Goal: Information Seeking & Learning: Get advice/opinions

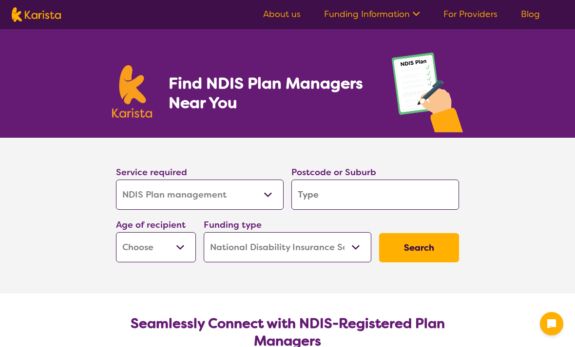
select select "NDIS Plan management"
select select "NDIS"
select select "NDIS Plan management"
select select "NDIS"
click at [319, 198] on input "search" at bounding box center [375, 195] width 168 height 30
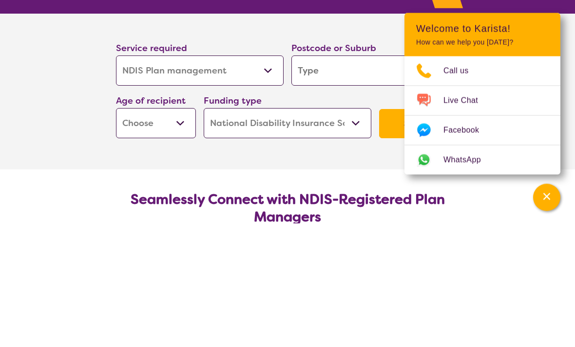
type input "3"
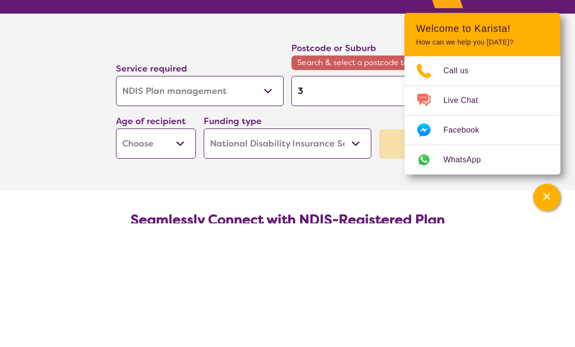
type input "32"
type input "322"
type input "3224"
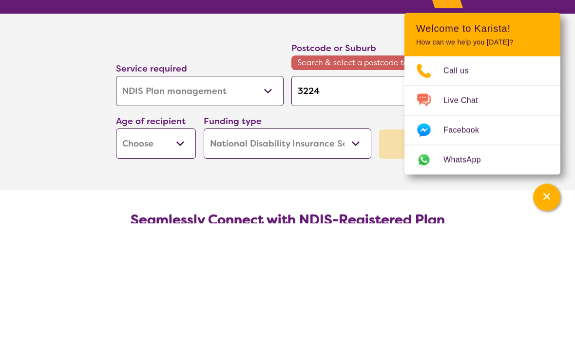
type input "3224"
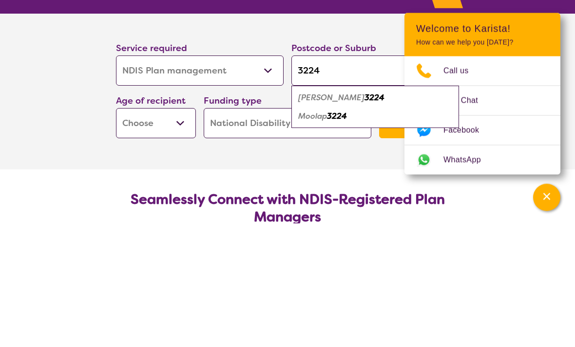
type input "3224"
click at [174, 232] on select "Early Childhood - 0 to 9 Child - 10 to 11 Adolescent - 12 to 17 Adult - 18 to 6…" at bounding box center [156, 247] width 80 height 30
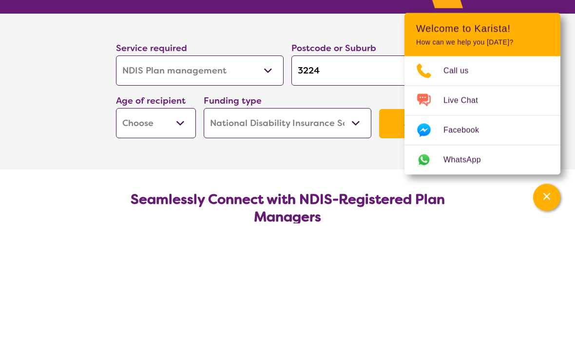
scroll to position [177, 0]
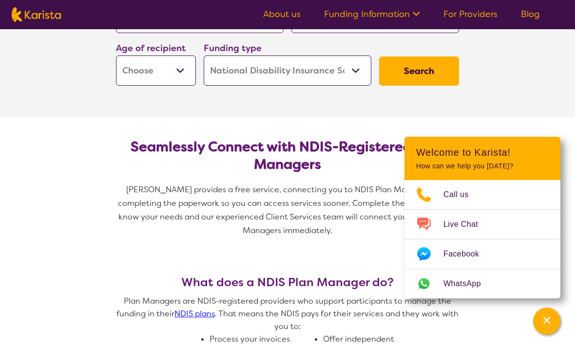
select select "AD"
click at [424, 77] on button "Search" at bounding box center [419, 71] width 80 height 29
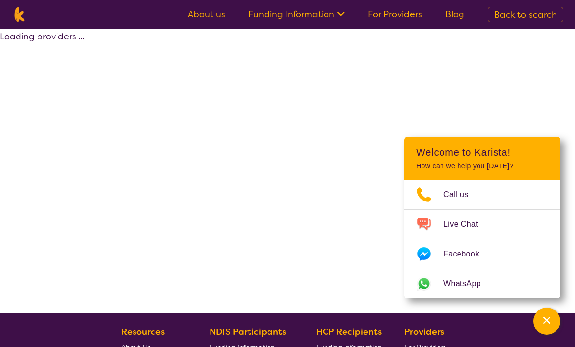
select select "by_score"
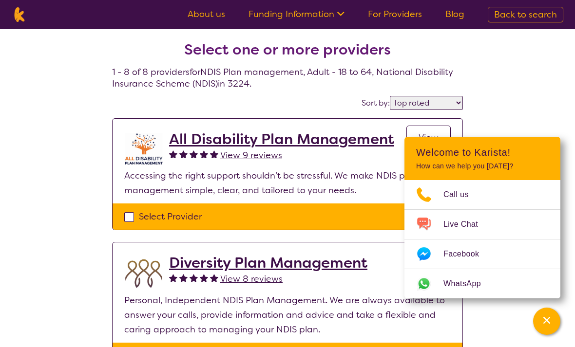
click at [548, 317] on icon "Channel Menu" at bounding box center [546, 320] width 7 height 7
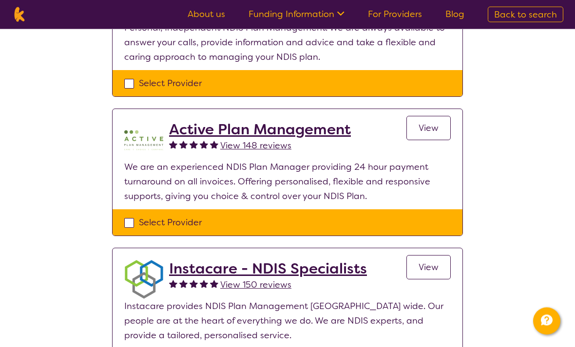
scroll to position [265, 0]
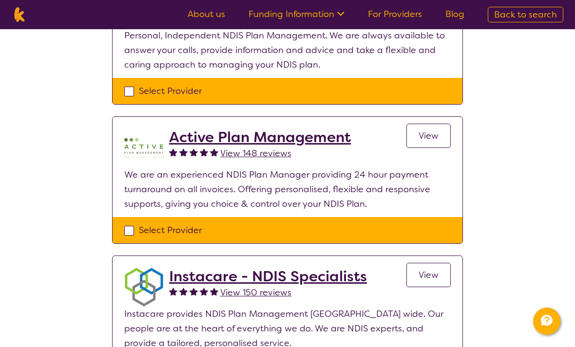
click at [428, 137] on span "View" at bounding box center [429, 136] width 20 height 12
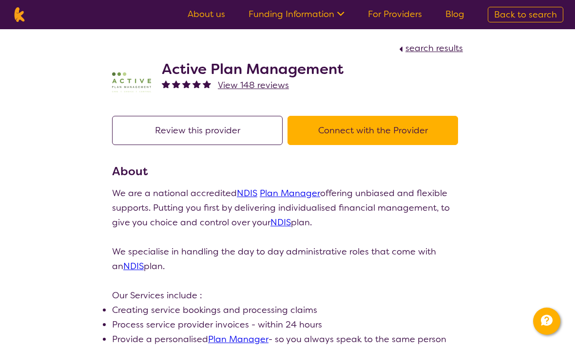
click at [364, 134] on button "Connect with the Provider" at bounding box center [373, 130] width 171 height 29
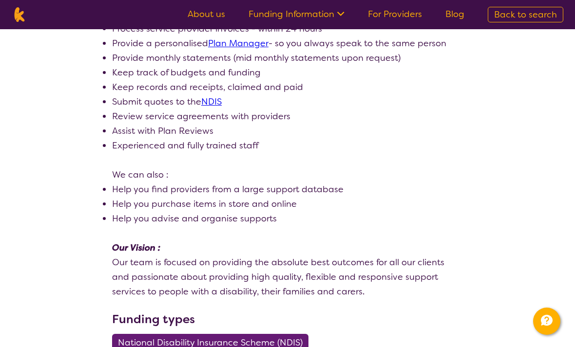
select select "by_score"
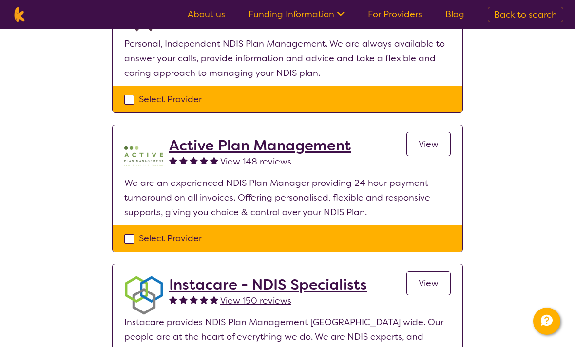
scroll to position [256, 0]
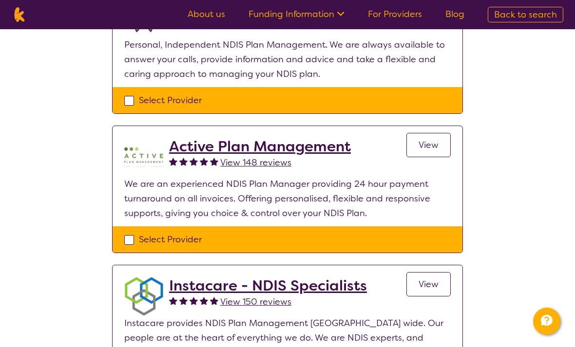
click at [424, 150] on span "View" at bounding box center [429, 145] width 20 height 12
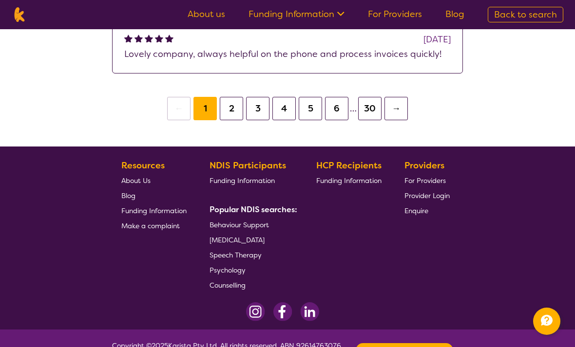
scroll to position [1052, 0]
click at [133, 182] on span "About Us" at bounding box center [135, 181] width 29 height 9
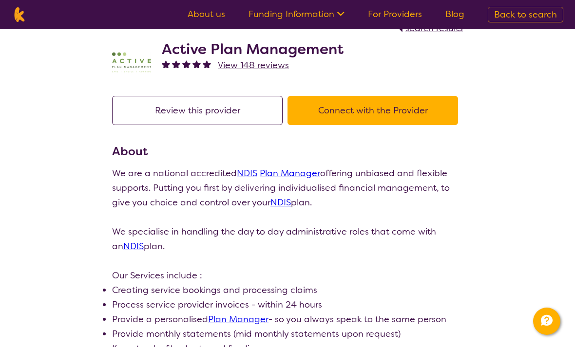
scroll to position [0, 0]
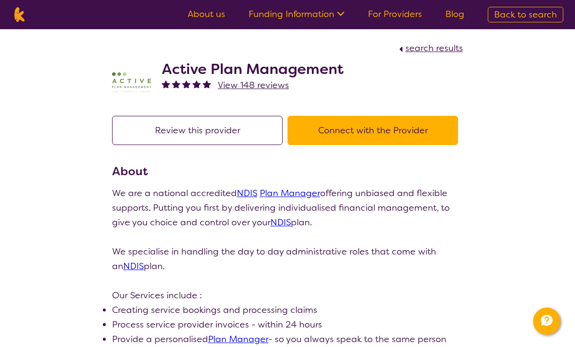
scroll to position [287, 0]
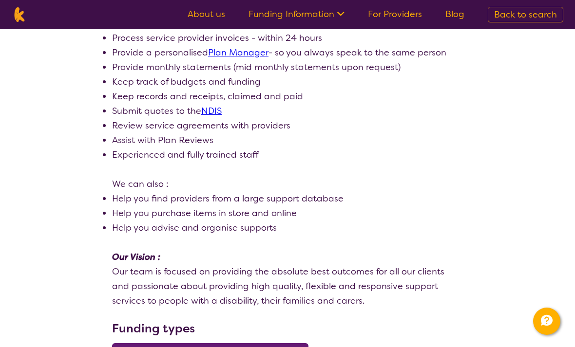
select select "by_score"
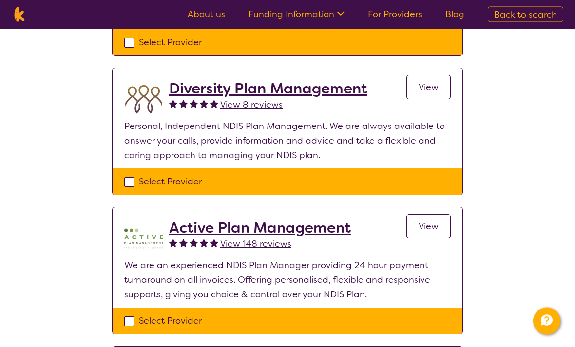
scroll to position [0, 0]
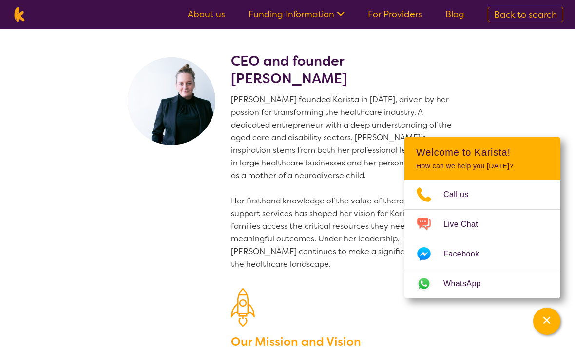
click at [514, 91] on section "CEO and founder Danielle Bodinnar Danielle founded Karista in 2016, driven by h…" at bounding box center [287, 237] width 575 height 417
click at [550, 316] on icon "Channel Menu" at bounding box center [547, 321] width 10 height 10
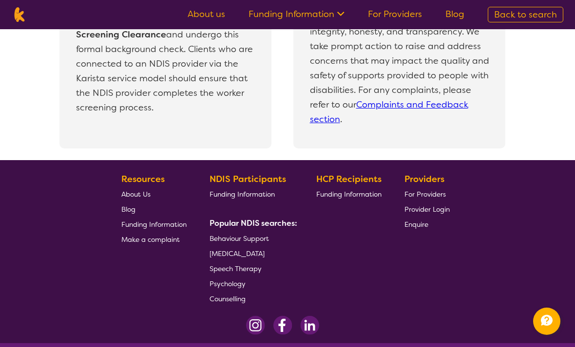
scroll to position [2149, 0]
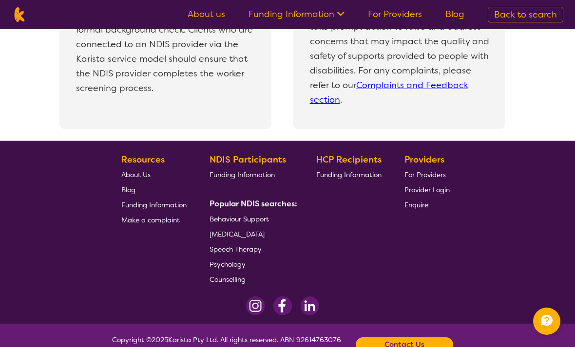
click at [413, 347] on b "Contact Us" at bounding box center [405, 345] width 40 height 15
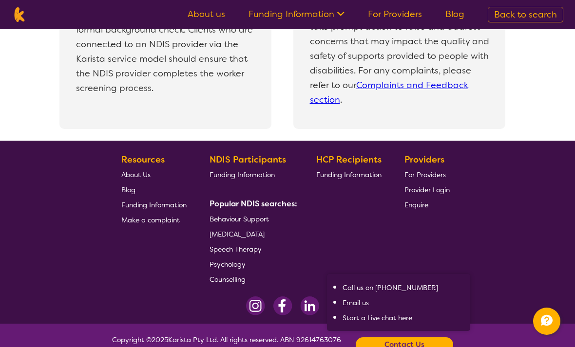
click at [383, 323] on link "Start a Live chat here" at bounding box center [378, 318] width 70 height 9
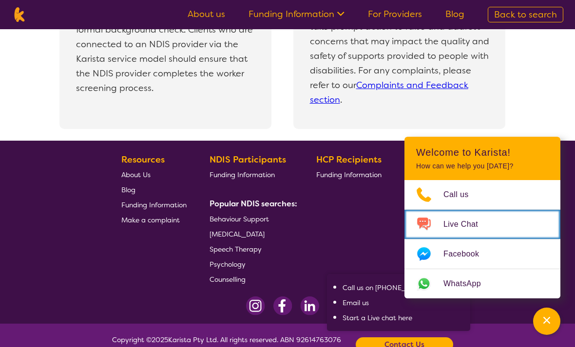
click at [468, 232] on span "Live Chat" at bounding box center [466, 224] width 46 height 15
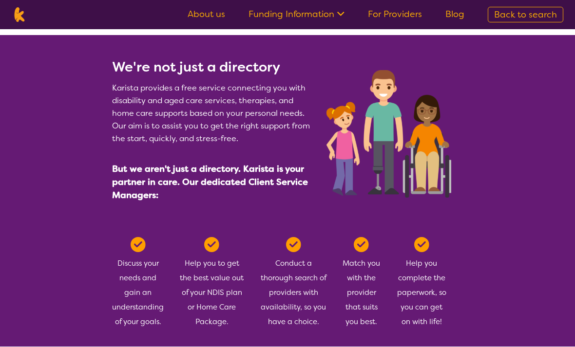
scroll to position [0, 0]
